Goal: Transaction & Acquisition: Purchase product/service

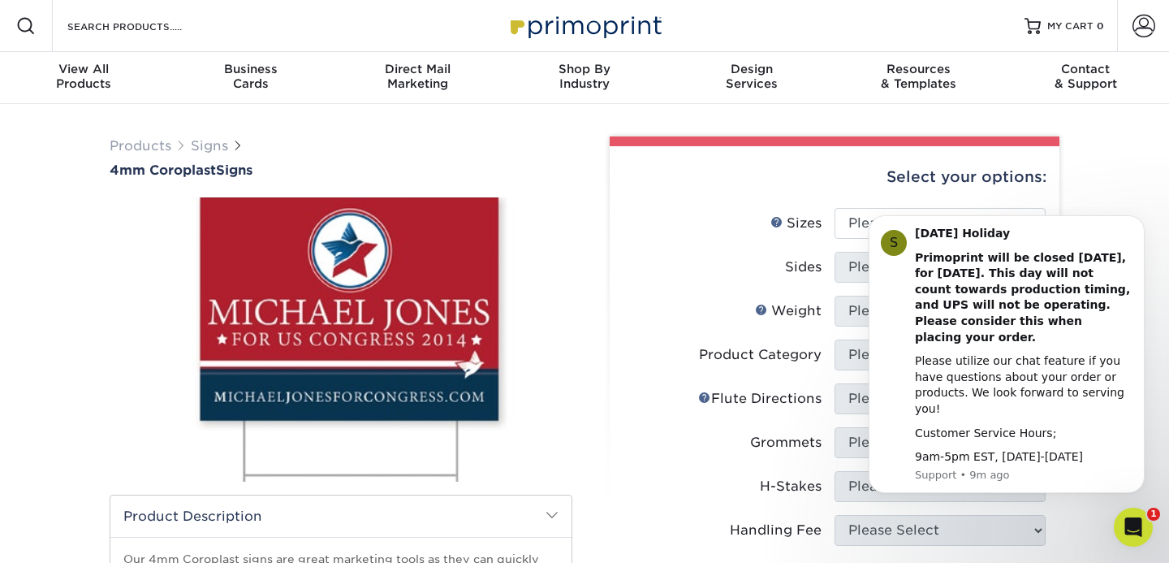
click at [861, 202] on div "Products Signs 4mm Coroplast Signs /" at bounding box center [584, 530] width 1169 height 852
click at [861, 231] on button "Dismiss notification" at bounding box center [1140, 220] width 21 height 21
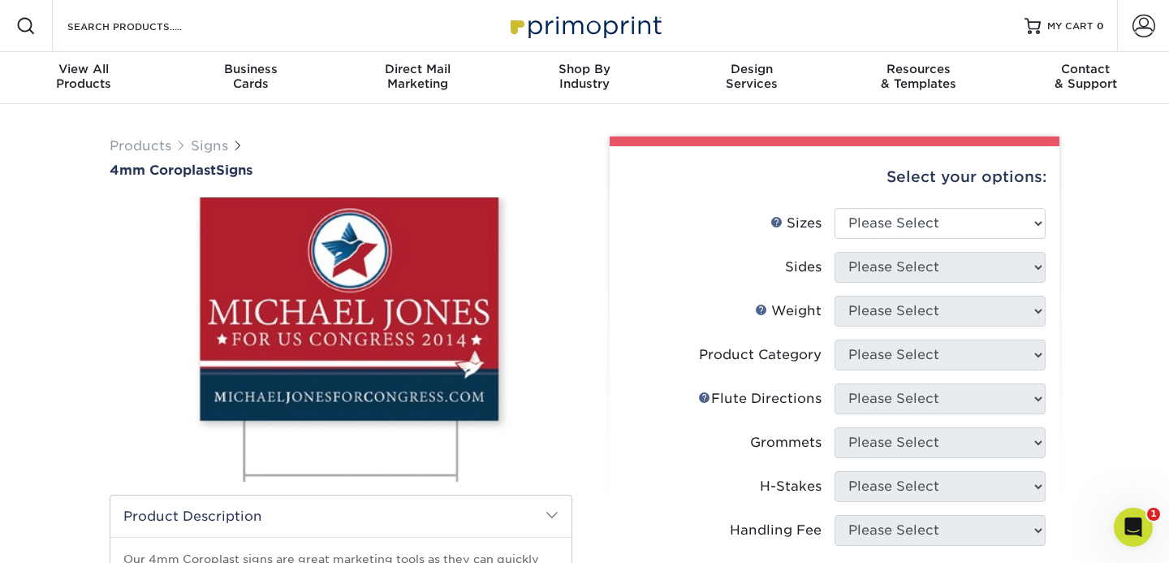
scroll to position [115, 0]
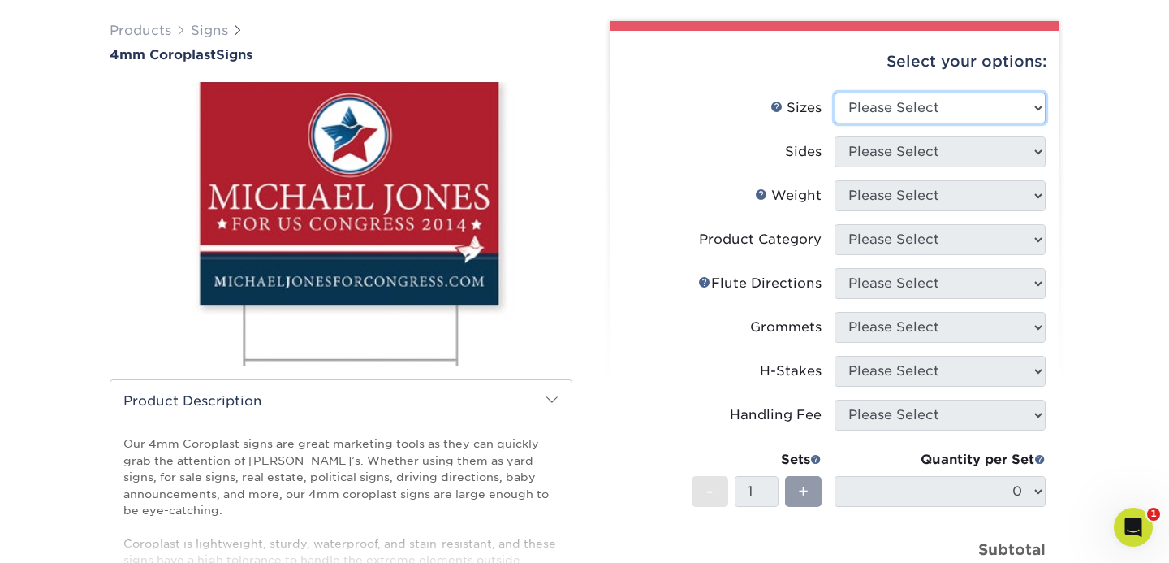
click at [861, 111] on select "Please Select 12" x 18" 18" x 24" 24" x 24" 24" x 36"" at bounding box center [940, 108] width 211 height 31
select select "24.00x24.00"
click at [835, 93] on select "Please Select 12" x 18" 18" x 24" 24" x 24" 24" x 36"" at bounding box center [940, 108] width 211 height 31
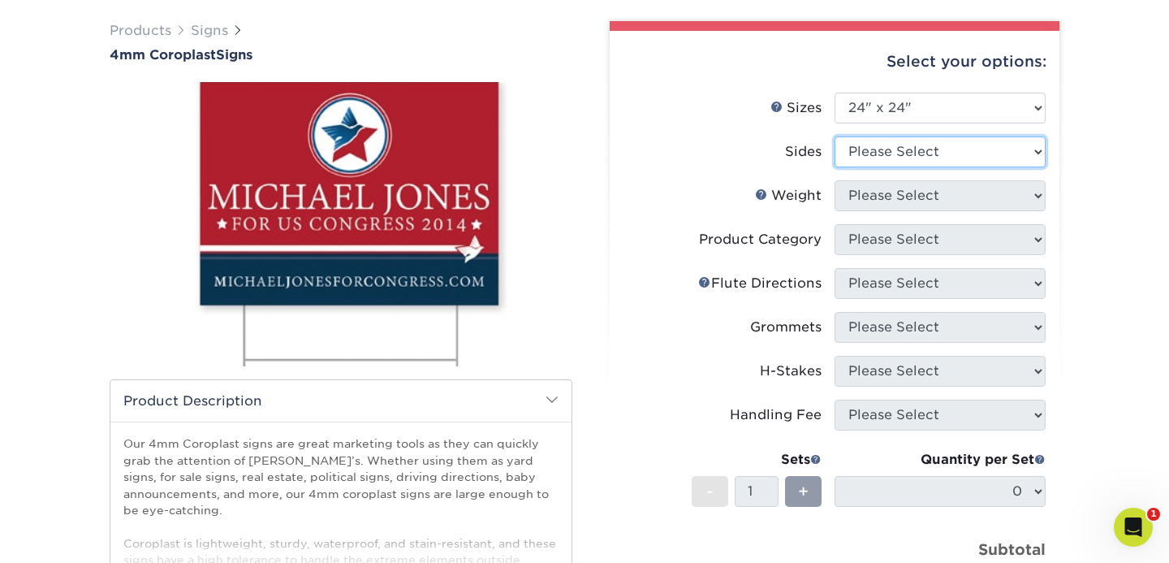
click at [861, 162] on select "Please Select Print Both Sides Print Front Only" at bounding box center [940, 151] width 211 height 31
select select "13abbda7-1d64-4f25-8bb2-c179b224825d"
click at [835, 136] on select "Please Select Print Both Sides Print Front Only" at bounding box center [940, 151] width 211 height 31
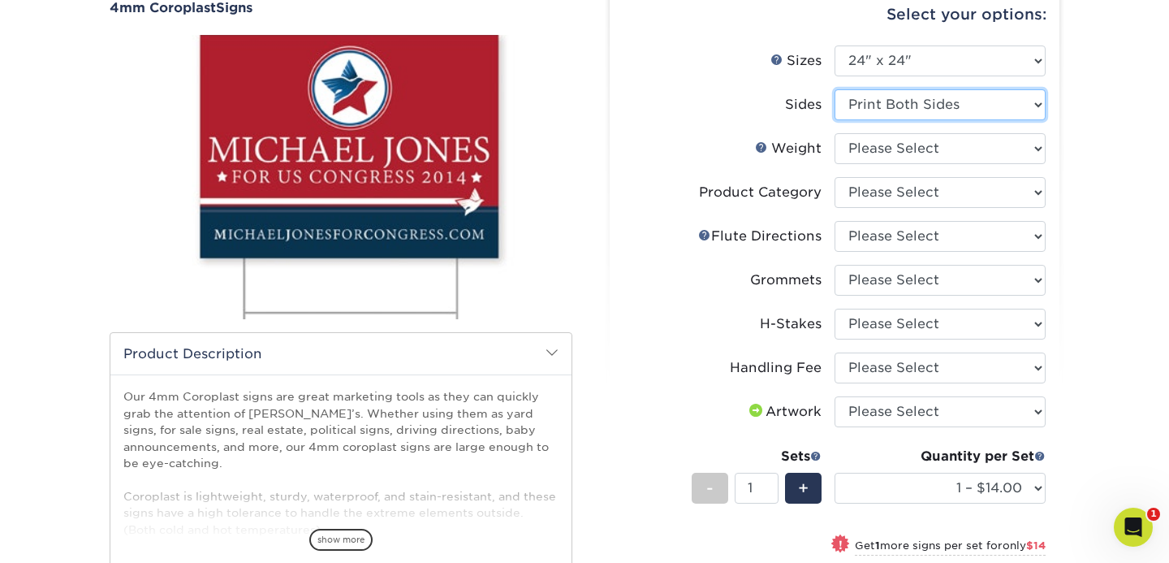
scroll to position [165, 0]
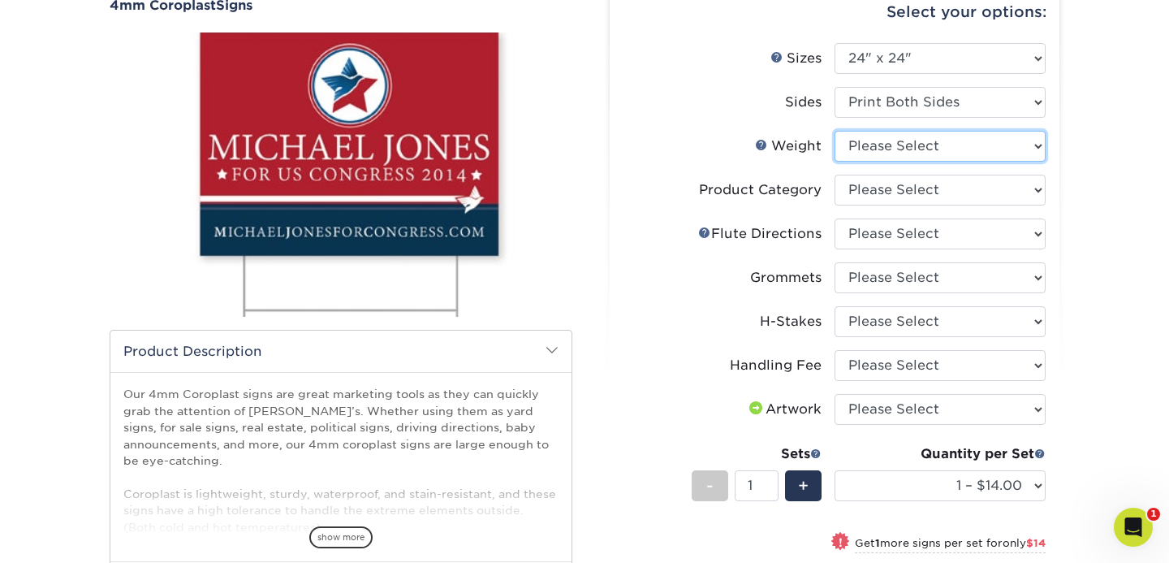
click at [861, 158] on select "Please Select 4CORO" at bounding box center [940, 146] width 211 height 31
select select "4CORO"
click at [835, 131] on select "Please Select 4CORO" at bounding box center [940, 146] width 211 height 31
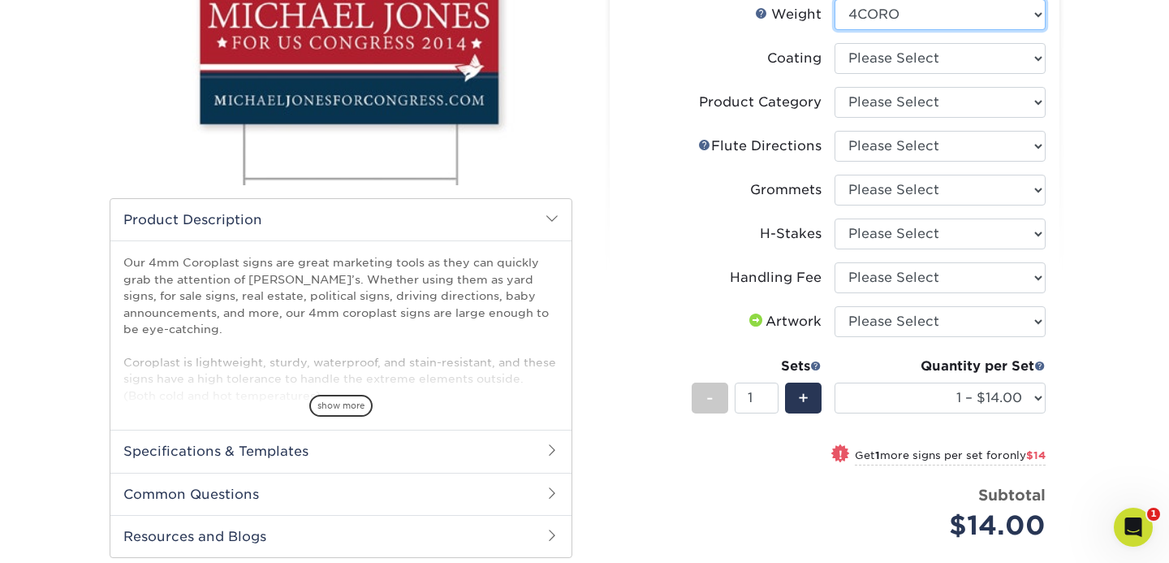
scroll to position [316, 0]
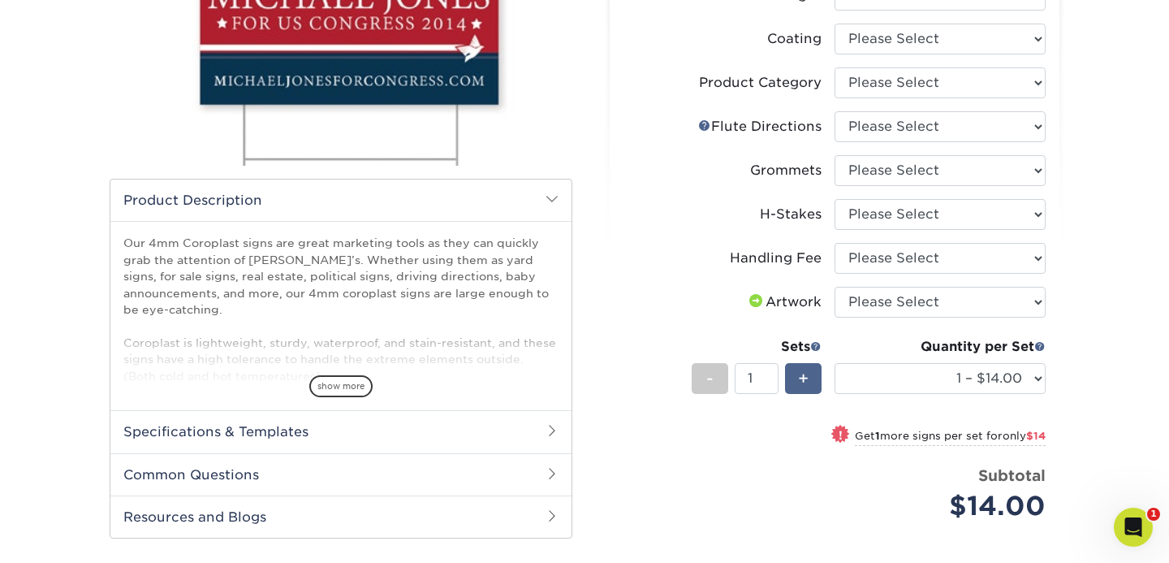
click at [804, 379] on span "+" at bounding box center [803, 378] width 11 height 24
click at [810, 373] on div "+" at bounding box center [803, 378] width 37 height 31
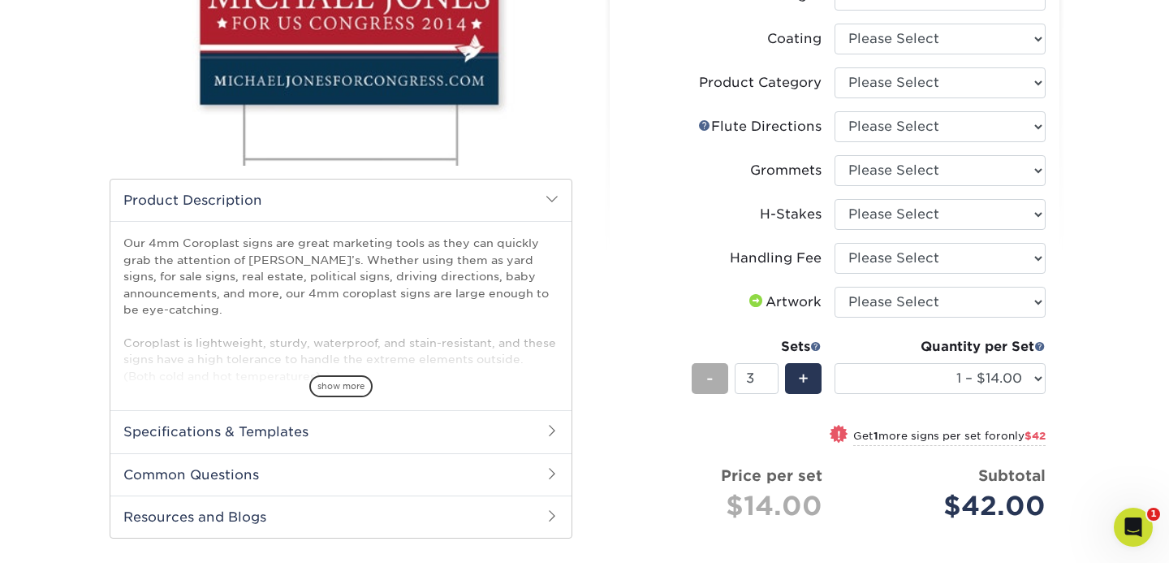
click at [720, 380] on div "-" at bounding box center [710, 378] width 37 height 31
type input "1"
click at [861, 365] on select "1 – $14.00 2 – $28.00 3 – $42.00 4 – $56.00 5 – $70.00 6 – $84.00 7 – $98.00 8 …" at bounding box center [940, 378] width 211 height 31
select select "4 – $56.00"
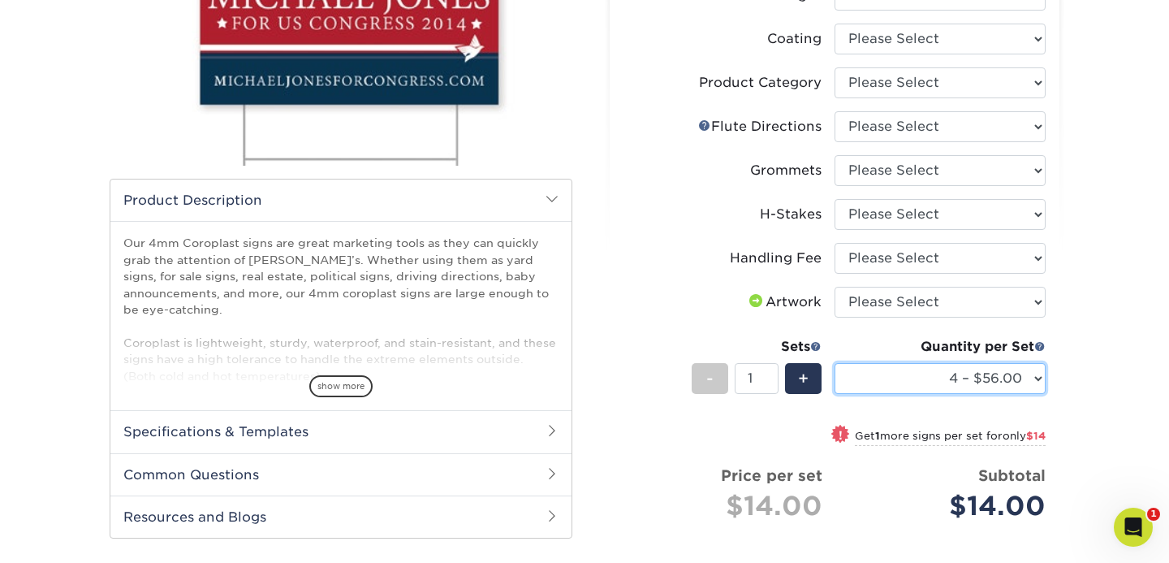
click at [835, 363] on select "1 – $14.00 2 – $28.00 3 – $42.00 4 – $56.00 5 – $70.00 6 – $84.00 7 – $98.00 8 …" at bounding box center [940, 378] width 211 height 31
click at [810, 372] on div "+" at bounding box center [803, 378] width 37 height 31
click at [810, 373] on div "+" at bounding box center [803, 378] width 37 height 31
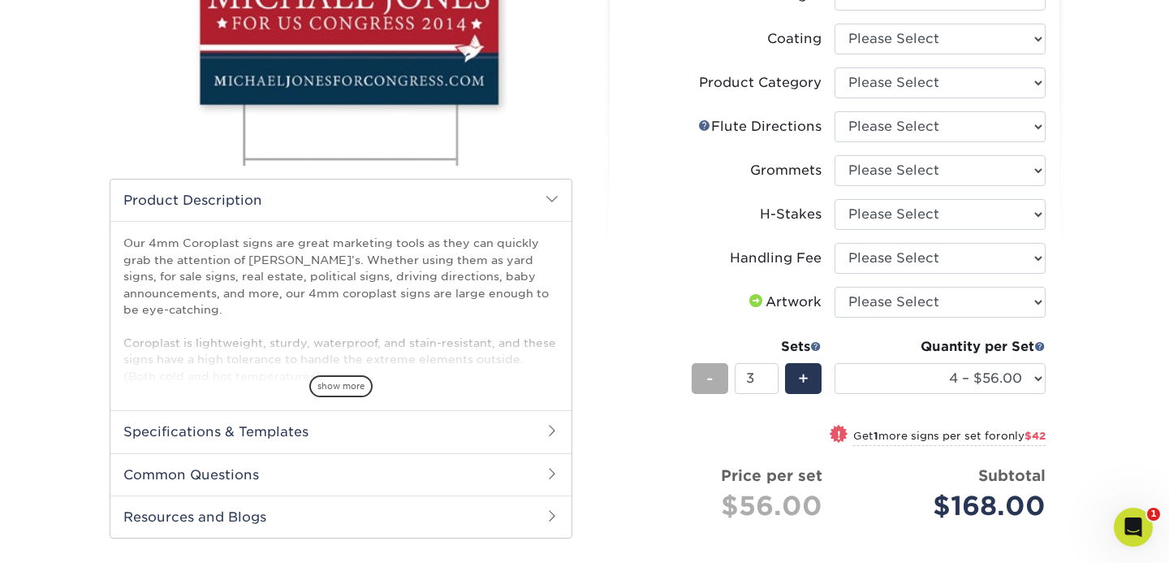
click at [715, 373] on div "-" at bounding box center [710, 378] width 37 height 31
type input "1"
click at [715, 373] on div "-" at bounding box center [710, 378] width 37 height 31
click at [861, 377] on select "1 – $14.00 2 – $28.00 3 – $42.00 4 – $56.00 5 – $70.00 6 – $84.00 7 – $98.00 8 …" at bounding box center [940, 378] width 211 height 31
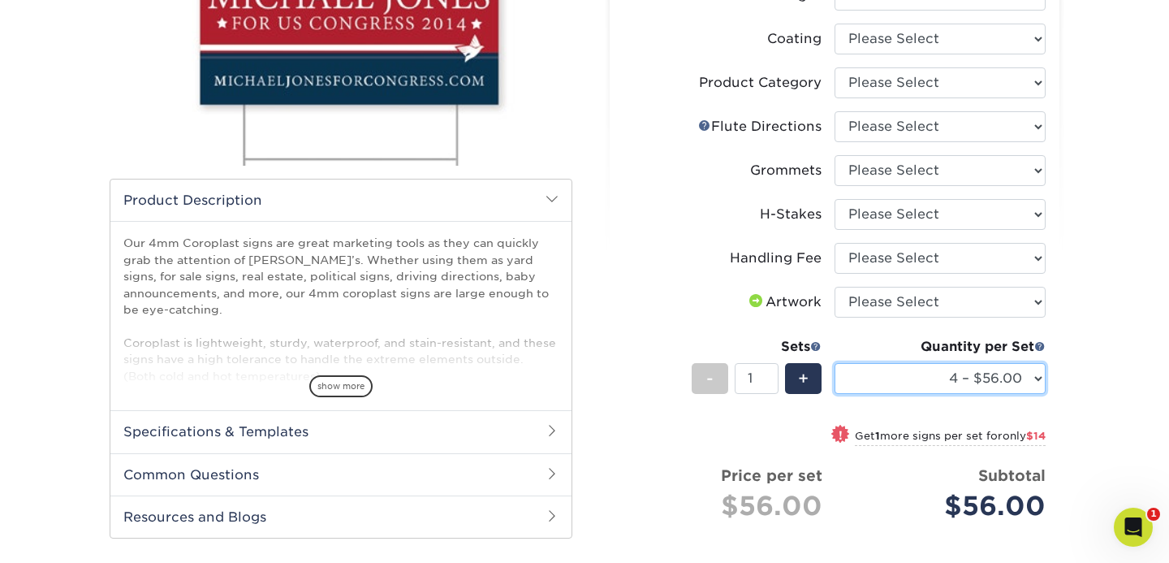
select select "1 – $14.00"
click at [835, 363] on select "1 – $14.00 2 – $28.00 3 – $42.00 4 – $56.00 5 – $70.00 6 – $84.00 7 – $98.00 8 …" at bounding box center [940, 378] width 211 height 31
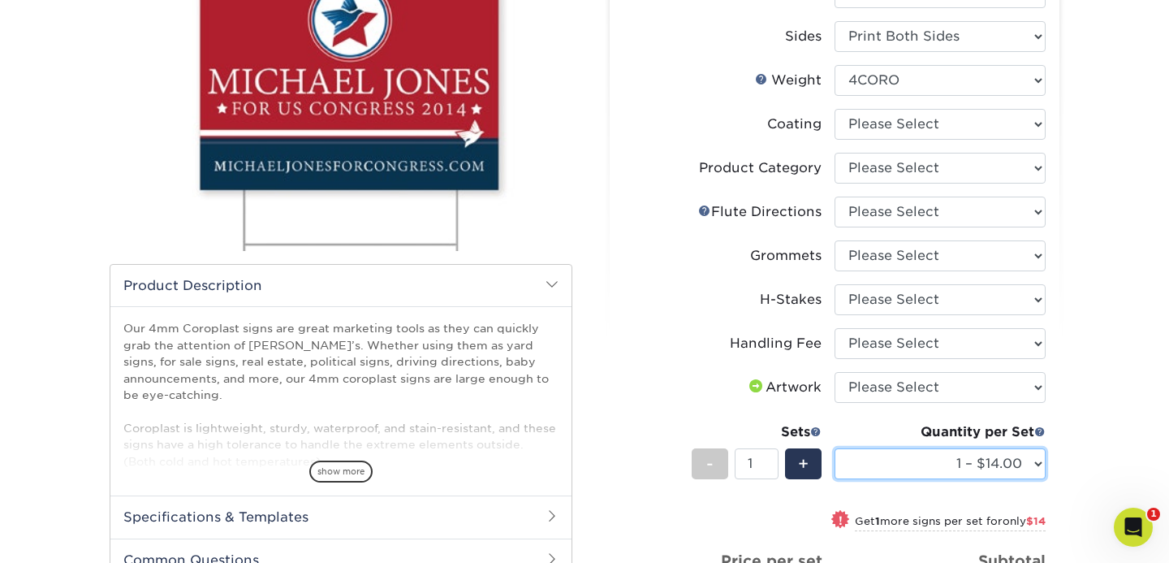
scroll to position [218, 0]
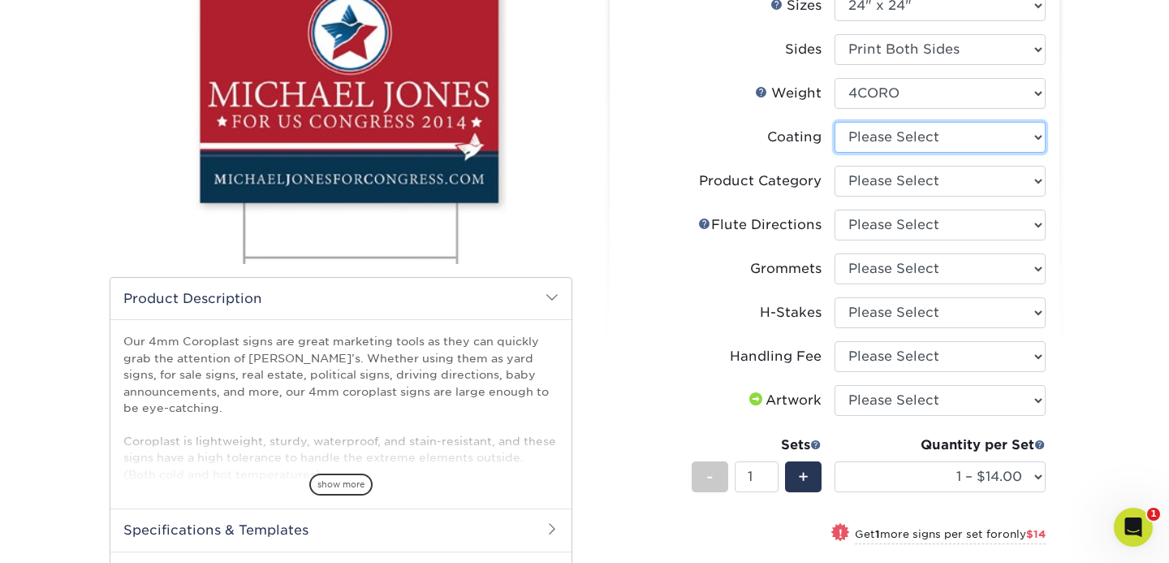
click at [861, 137] on select at bounding box center [940, 137] width 211 height 31
select select "3e7618de-abca-4bda-9f97-8b9129e913d8"
click at [835, 122] on select at bounding box center [940, 137] width 211 height 31
select select "-1"
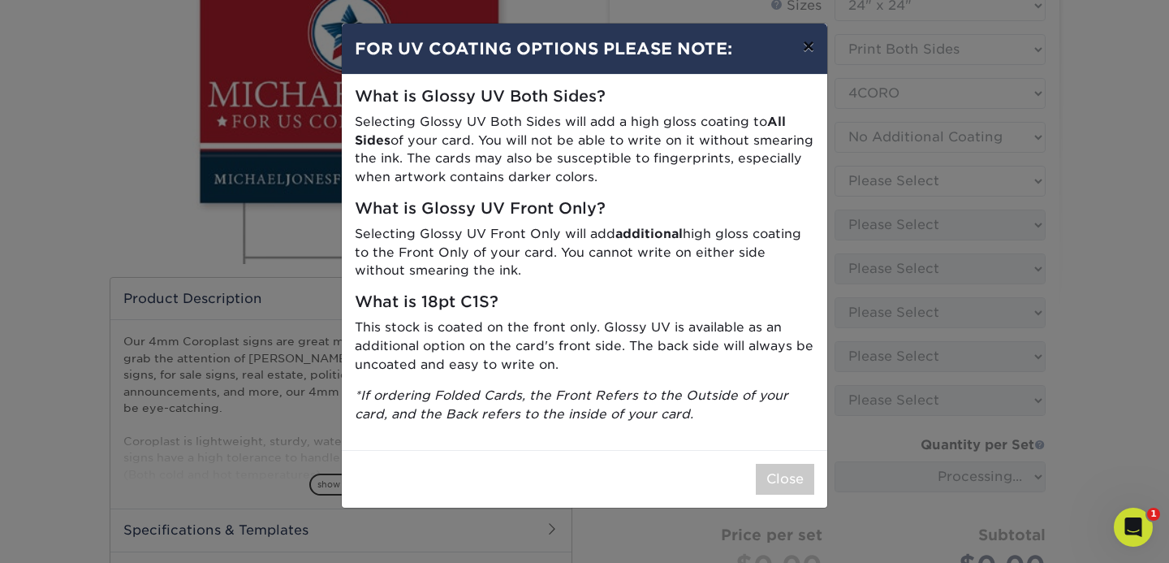
click at [814, 45] on button "×" at bounding box center [808, 46] width 37 height 45
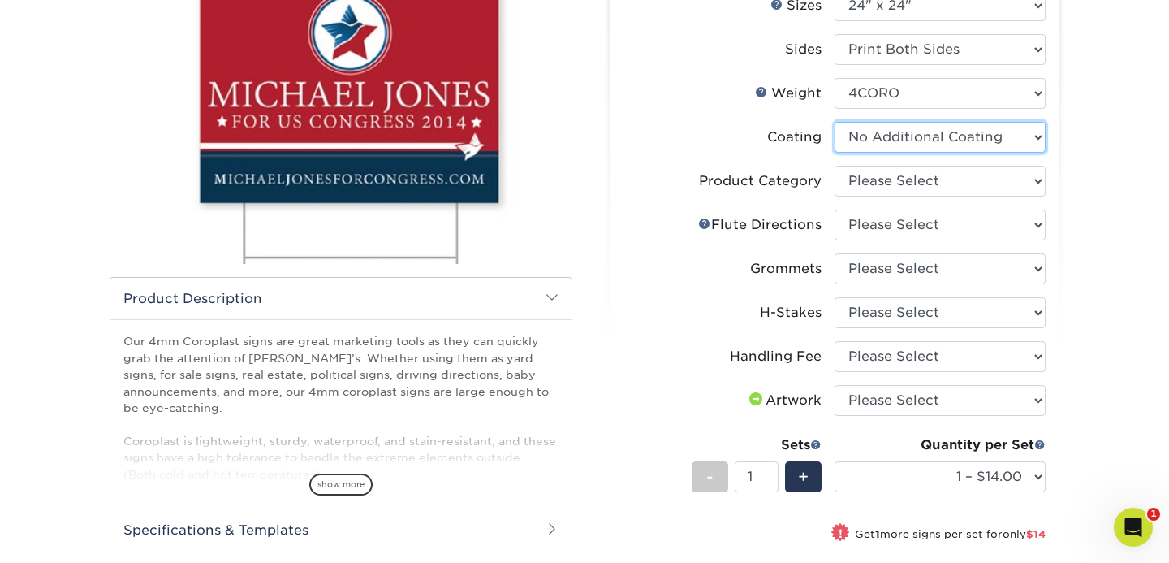
click at [861, 139] on select at bounding box center [940, 137] width 211 height 31
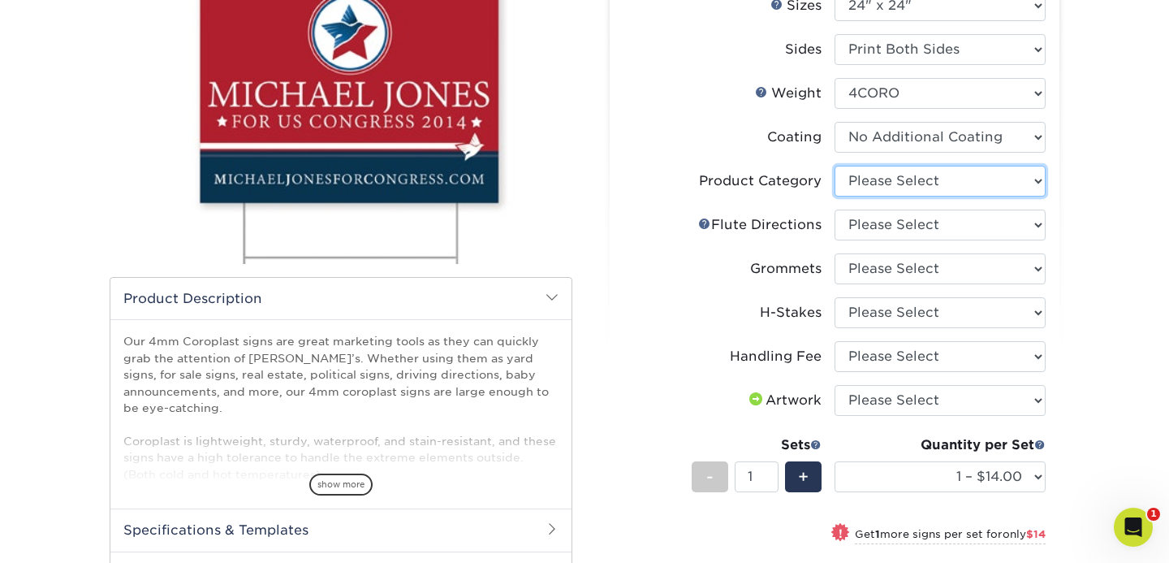
click at [861, 178] on select "Please Select Coroplast Signs" at bounding box center [940, 181] width 211 height 31
select select "b3582ed5-6912-492c-8440-2cc51afdb8e1"
click at [835, 166] on select "Please Select Coroplast Signs" at bounding box center [940, 181] width 211 height 31
click at [861, 222] on select "Please Select Flute Direction (Horizontal) Flute Direction (Vertical)" at bounding box center [940, 225] width 211 height 31
select select "b9474d6d-25b7-40b8-b284-85b7690982f8"
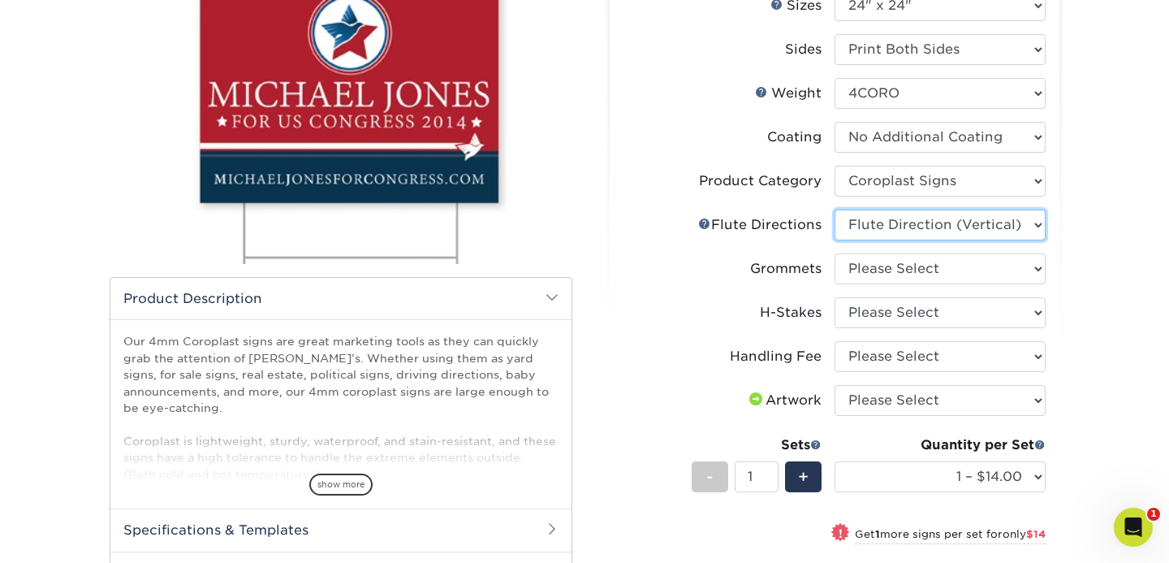
click at [835, 210] on select "Please Select Flute Direction (Horizontal) Flute Direction (Vertical)" at bounding box center [940, 225] width 211 height 31
click at [702, 223] on link "Flute Help" at bounding box center [704, 223] width 13 height 13
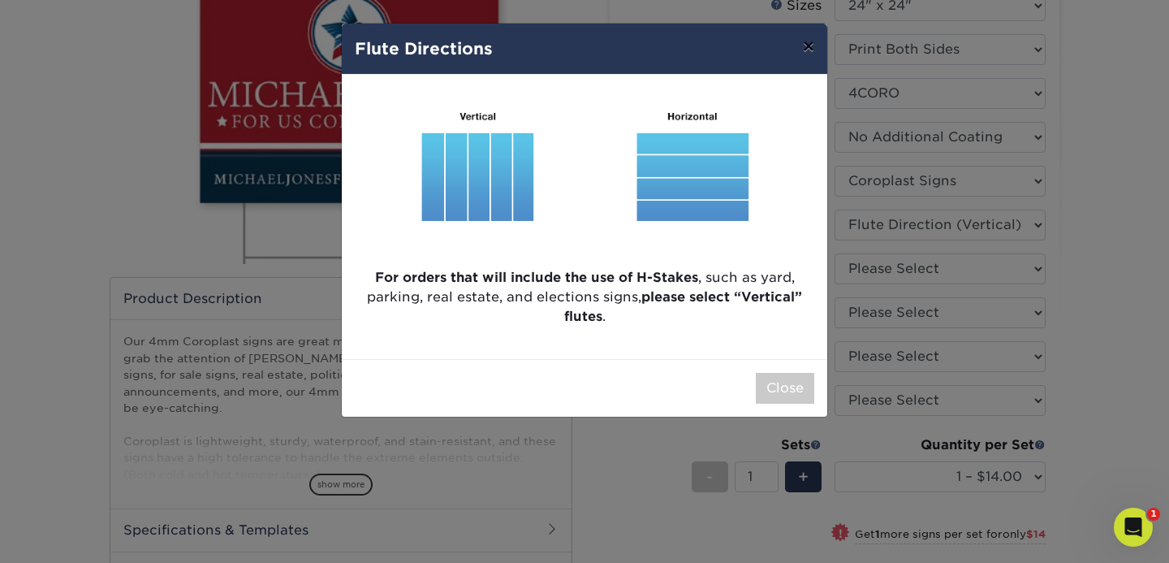
click at [810, 48] on button "×" at bounding box center [808, 46] width 37 height 45
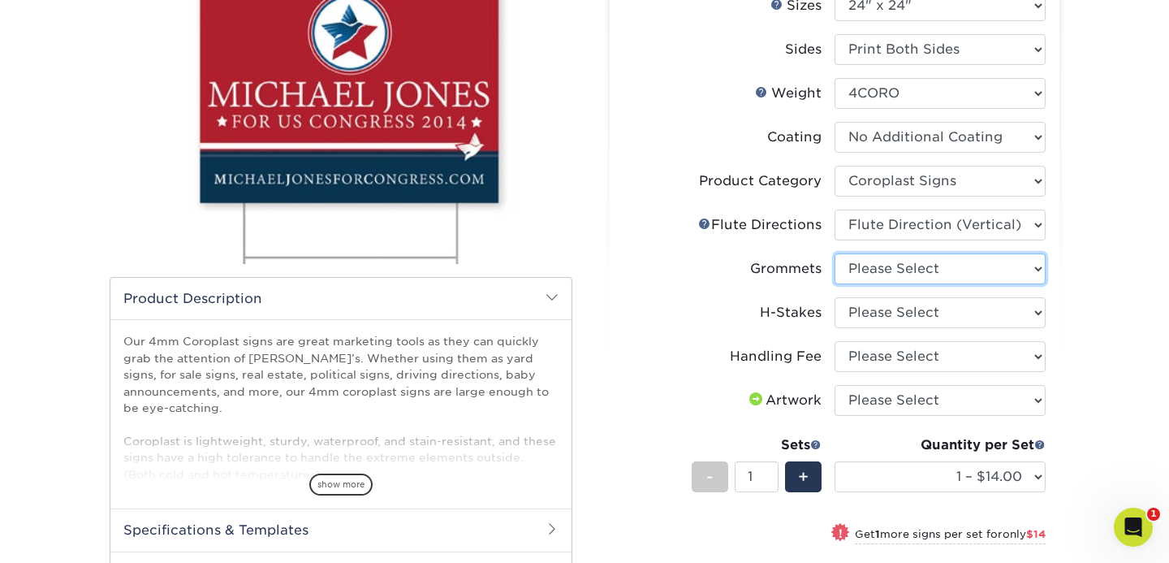
click at [861, 267] on select "Please Select No Grommets Yes, Grommet All 4 Corners Yes, Grommets Top Corners …" at bounding box center [940, 268] width 211 height 31
select select "763cac70-ce91-42b5-8cc2-3003a90f4e91"
click at [835, 253] on select "Please Select No Grommets Yes, Grommet All 4 Corners Yes, Grommets Top Corners …" at bounding box center [940, 268] width 211 height 31
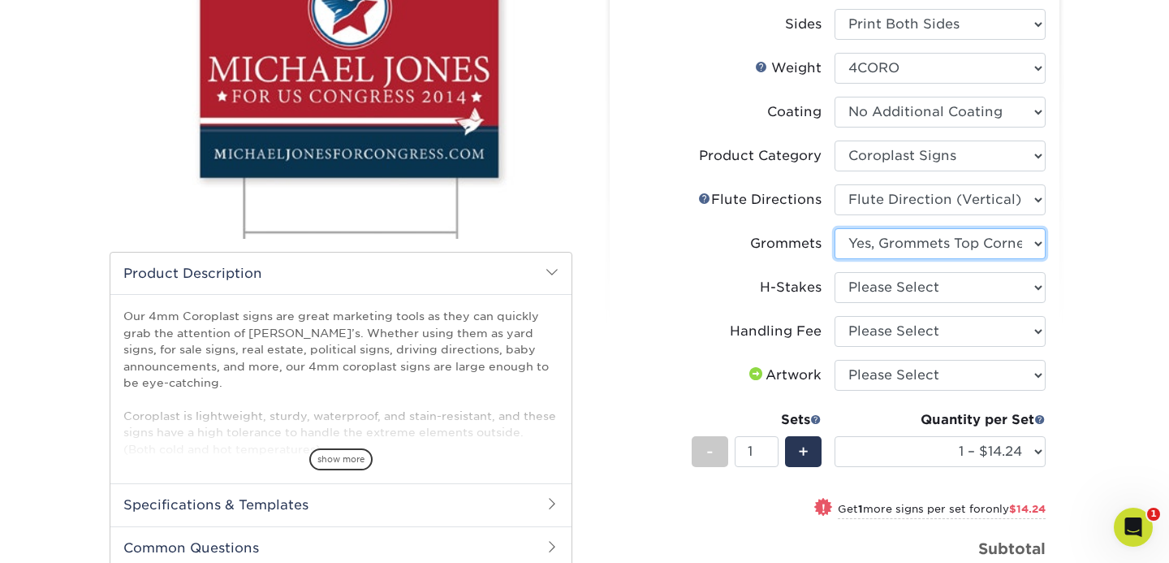
scroll to position [244, 0]
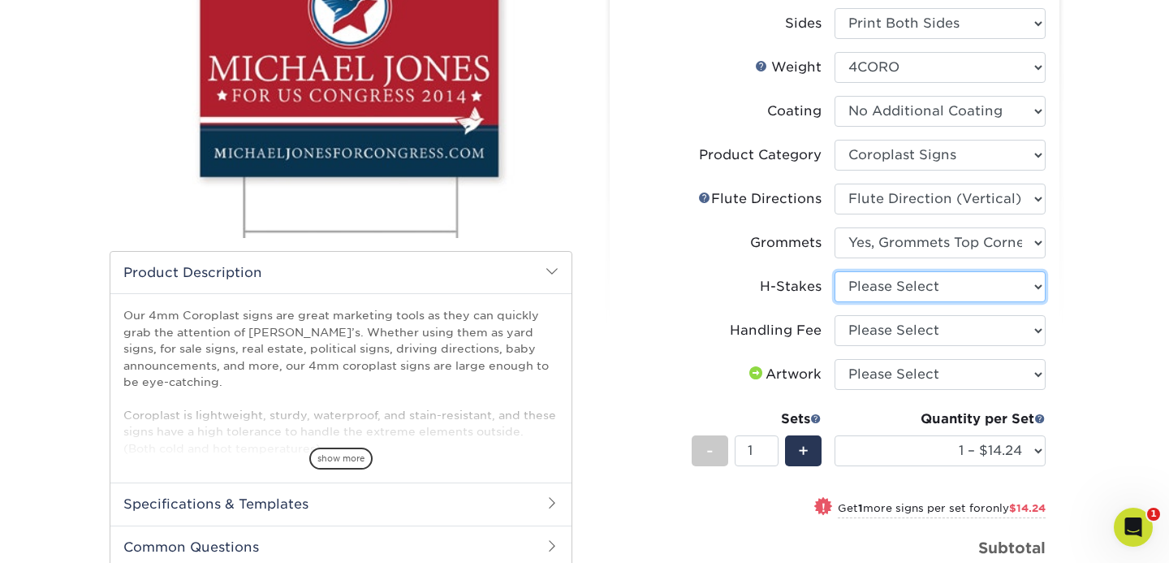
click at [861, 287] on select "Please Select No H-Stakes Yes" at bounding box center [940, 286] width 211 height 31
select select "aec992a9-897e-40ed-b45c-8ce74849ba63"
click at [835, 271] on select "Please Select No H-Stakes Yes" at bounding box center [940, 286] width 211 height 31
click at [861, 292] on select "Please Select No H-Stakes Yes" at bounding box center [940, 286] width 211 height 31
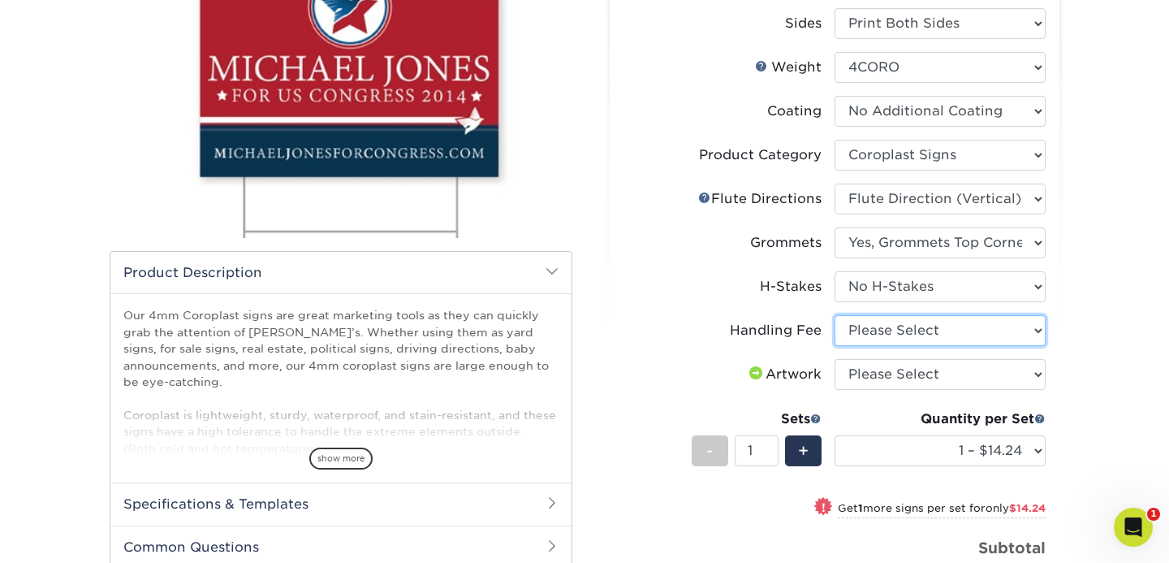
click at [861, 322] on select "Please Select Handling Fee" at bounding box center [940, 330] width 211 height 31
select select "ab74c079-444c-4260-ae6a-e09bdee8073c"
click at [835, 315] on select "Please Select Handling Fee" at bounding box center [940, 330] width 211 height 31
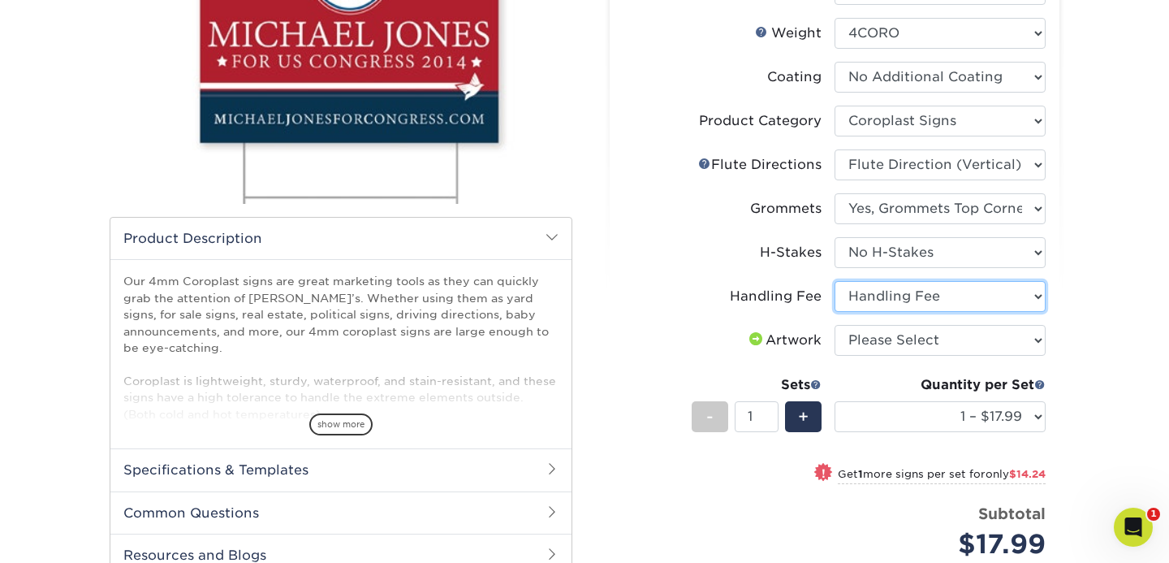
scroll to position [285, 0]
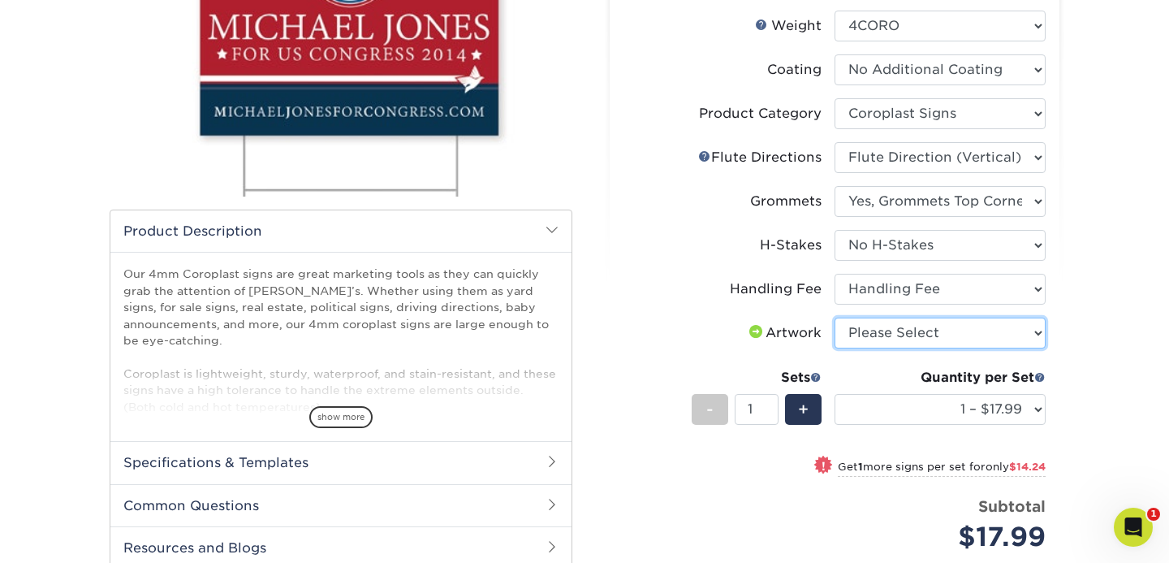
click at [861, 333] on select "Please Select I will upload files I need a design - $50" at bounding box center [940, 333] width 211 height 31
select select "upload"
click at [835, 318] on select "Please Select I will upload files I need a design - $50" at bounding box center [940, 333] width 211 height 31
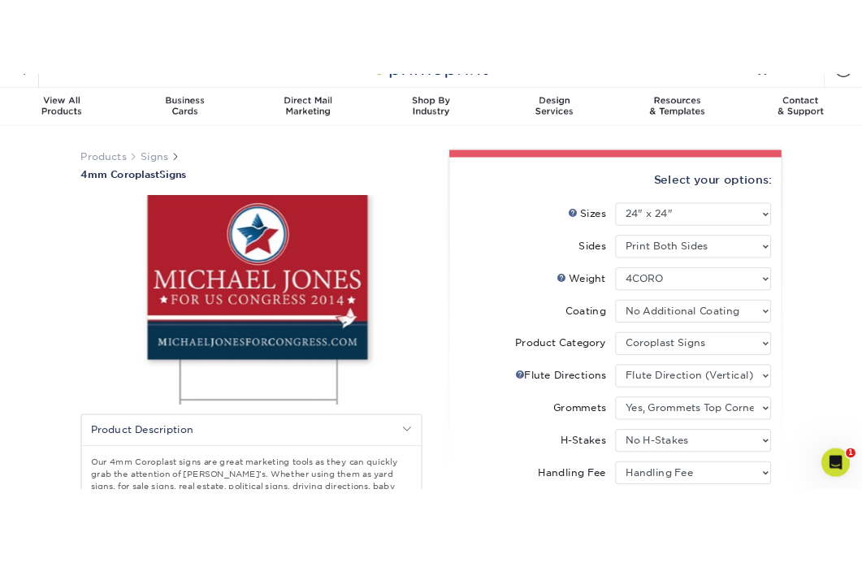
scroll to position [0, 0]
